Goal: Book appointment/travel/reservation

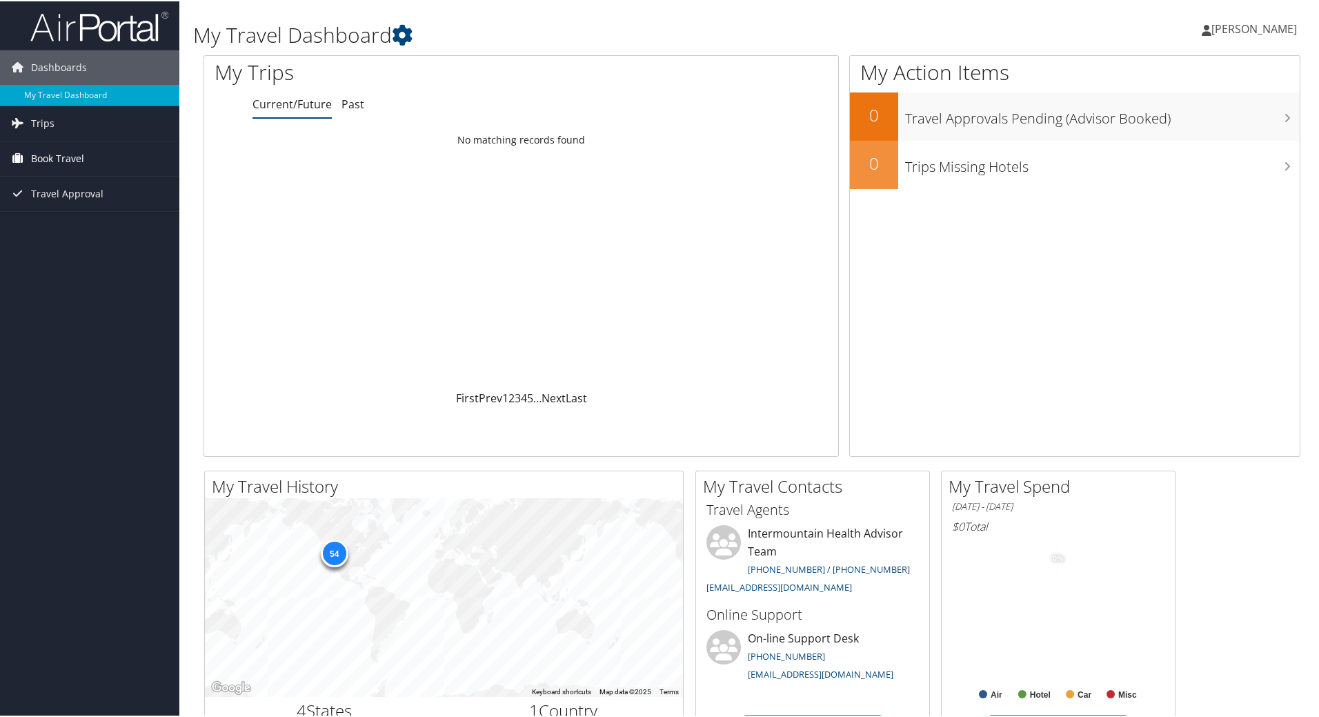
click at [50, 158] on span "Book Travel" at bounding box center [57, 157] width 53 height 34
click at [62, 225] on link "Book/Manage Online Trips" at bounding box center [89, 226] width 179 height 21
